Goal: Information Seeking & Learning: Find specific fact

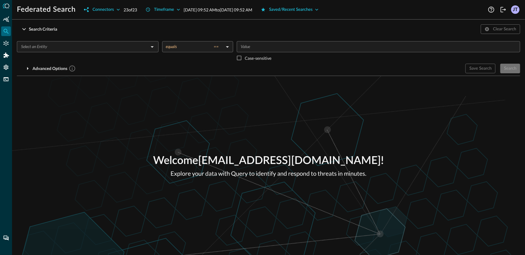
click at [82, 48] on input "text" at bounding box center [83, 47] width 128 height 8
click at [108, 26] on div "Search Criteria Clear Search" at bounding box center [268, 29] width 503 height 10
click at [172, 10] on div "Timeframe" at bounding box center [164, 10] width 20 height 8
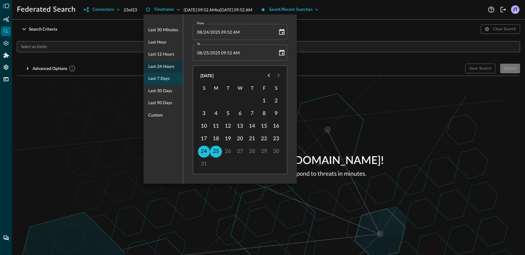
click at [161, 81] on span "Last 7 days" at bounding box center [158, 79] width 21 height 8
type input "[DATE] 11:08 AM"
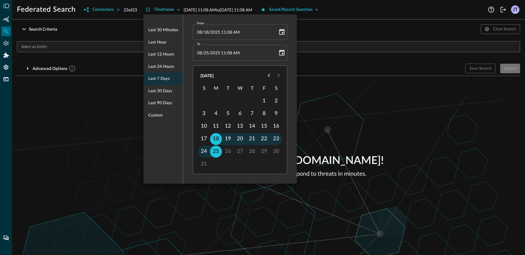
click at [70, 105] on div at bounding box center [262, 127] width 525 height 255
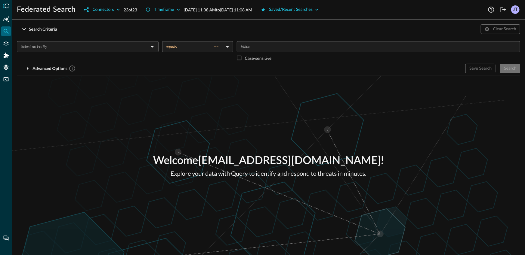
click at [153, 123] on div "Welcome [EMAIL_ADDRESS][DOMAIN_NAME] ! Explore your data with Query to identify…" at bounding box center [268, 165] width 513 height 179
click at [97, 49] on input "text" at bounding box center [83, 47] width 128 height 8
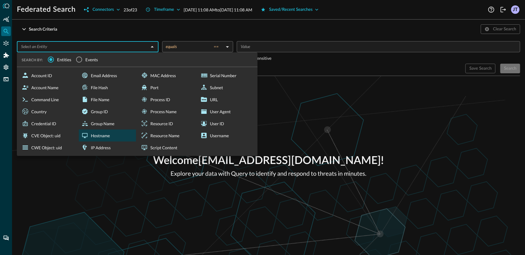
click at [116, 138] on div "Hostname" at bounding box center [107, 136] width 57 height 12
type input "Hostname"
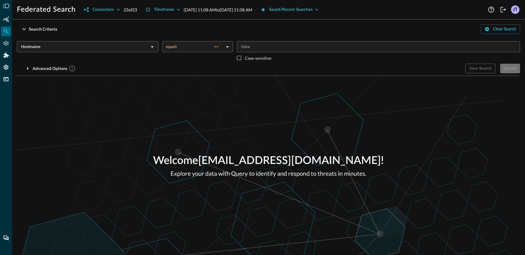
click at [301, 45] on input "Value" at bounding box center [378, 47] width 279 height 8
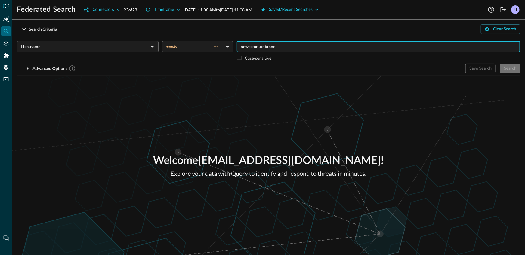
type input "newscrantonbranch"
click at [77, 53] on div "Hostname ​" at bounding box center [88, 52] width 142 height 23
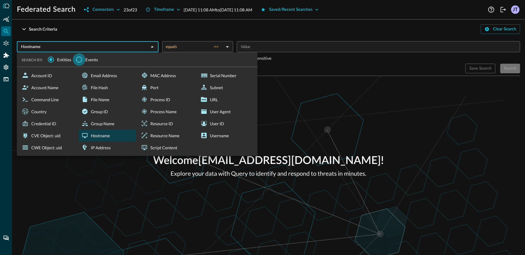
click at [78, 62] on input "Events" at bounding box center [79, 59] width 13 height 13
